Goal: Check status

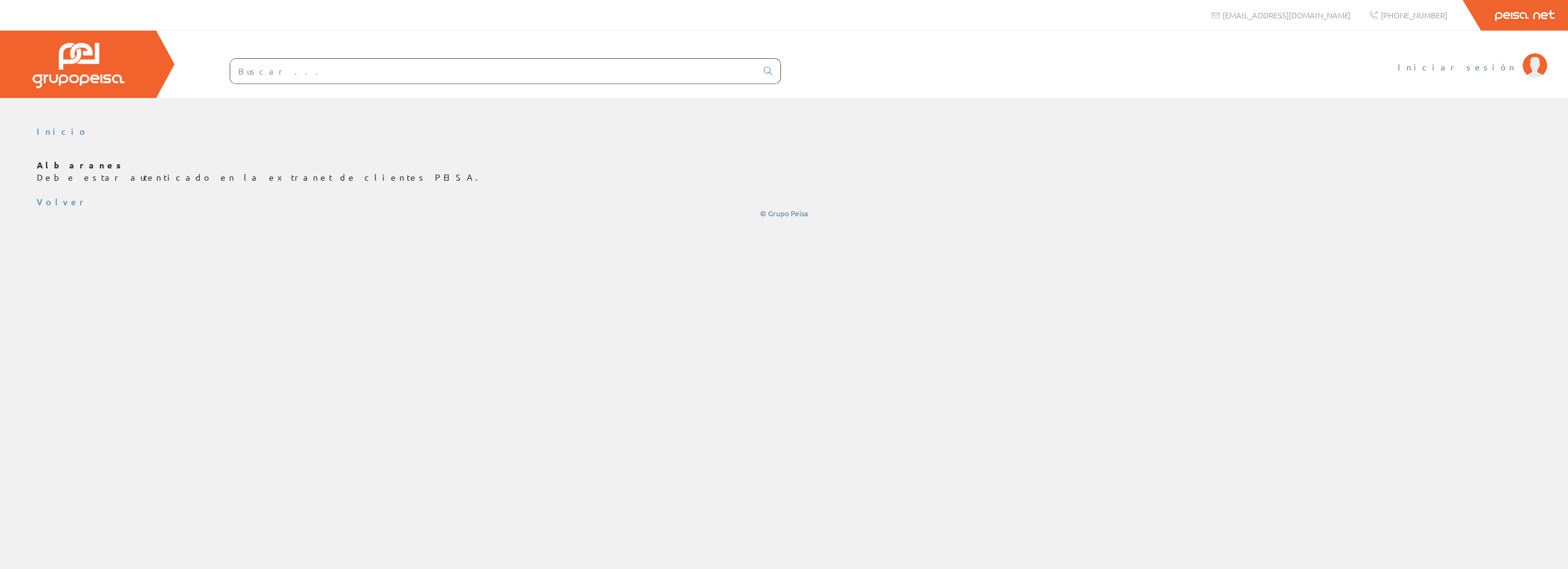
click at [1492, 70] on font "Iniciar sesión" at bounding box center [1457, 67] width 119 height 11
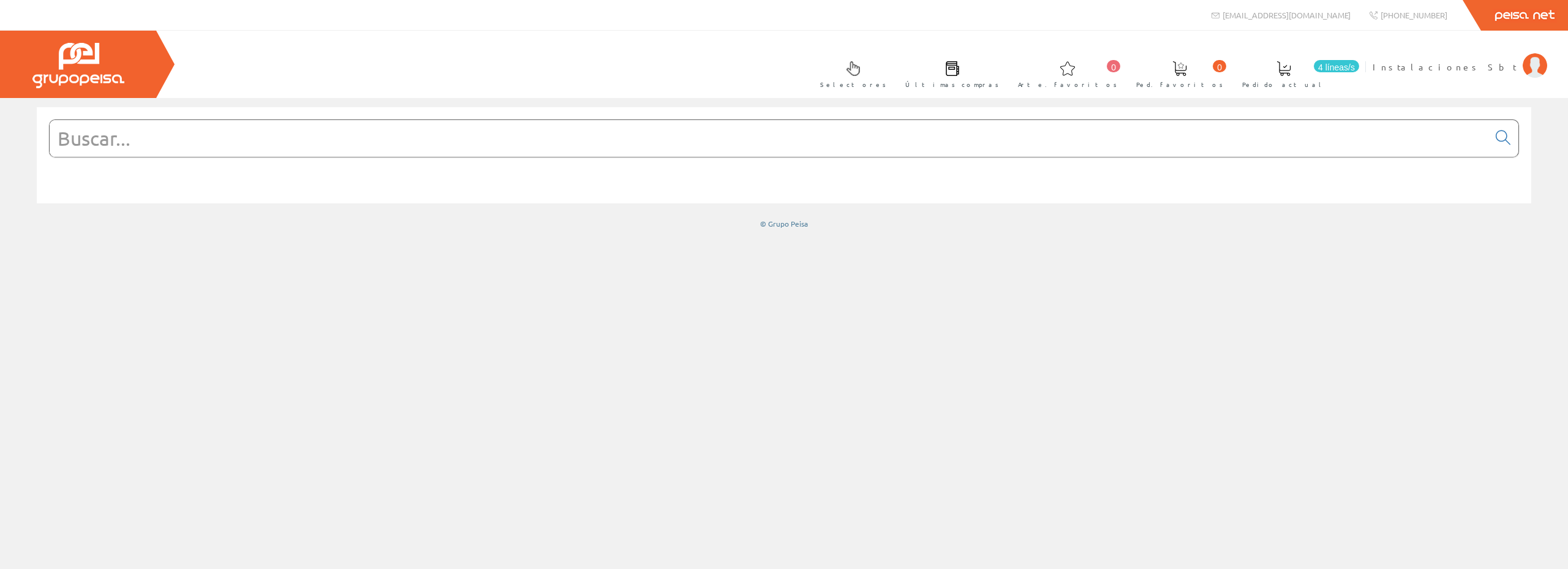
click at [676, 138] on input "text" at bounding box center [769, 138] width 1439 height 37
paste input "[PHONE_NUMBER]"
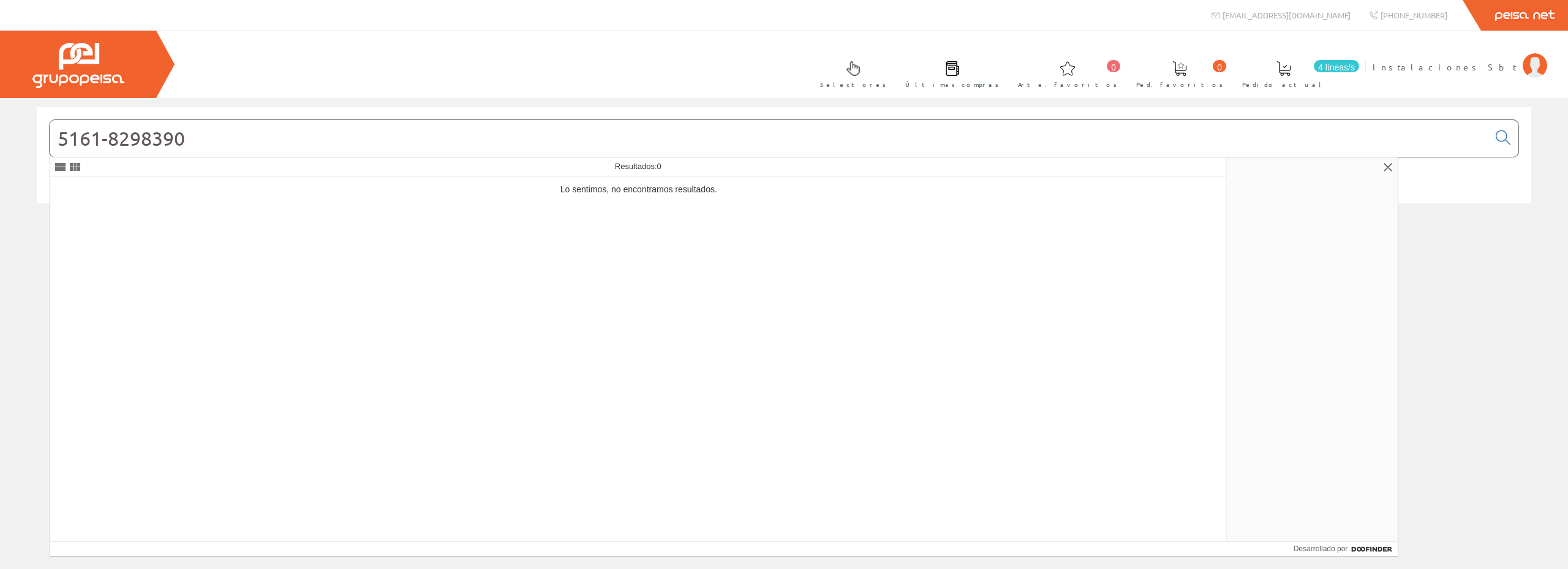
type input "51618298390"
